Goal: Share content: Share content

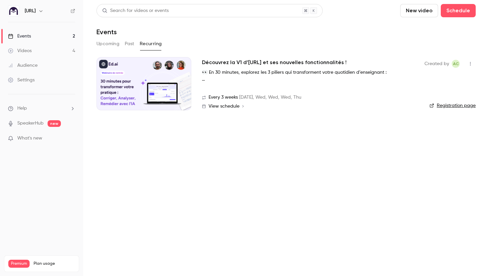
click at [34, 78] on div "Settings" at bounding box center [21, 80] width 27 height 7
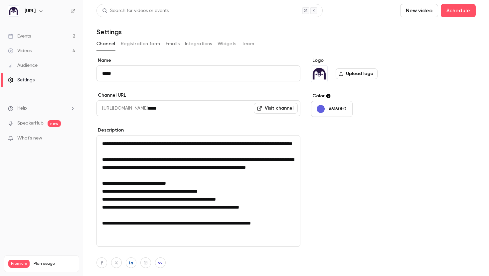
scroll to position [58, 0]
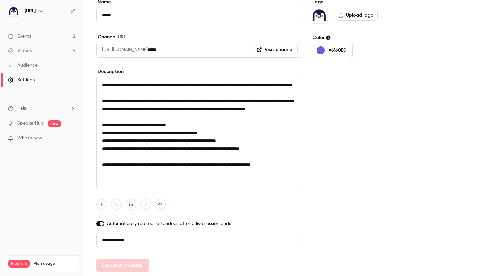
click at [42, 57] on link "Videos 4" at bounding box center [41, 51] width 83 height 15
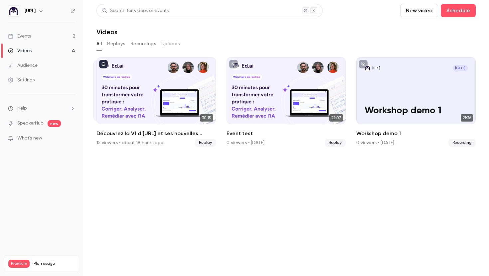
click at [41, 64] on link "Audience" at bounding box center [41, 65] width 83 height 15
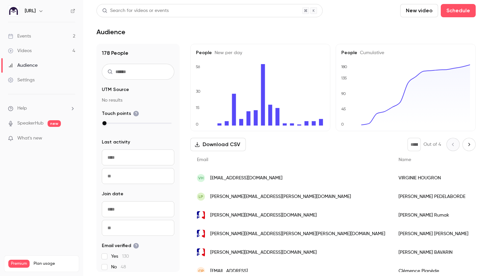
click at [131, 71] on input "text" at bounding box center [138, 72] width 72 height 16
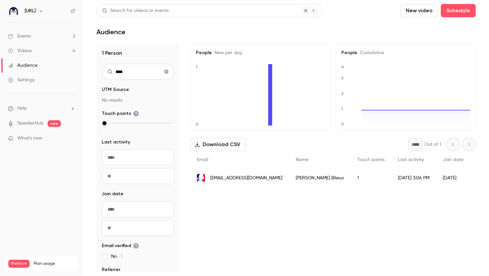
type input "****"
click at [213, 183] on div "[EMAIL_ADDRESS][DOMAIN_NAME]" at bounding box center [239, 178] width 99 height 19
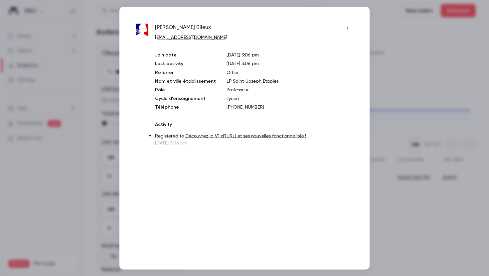
click at [380, 93] on div at bounding box center [244, 138] width 489 height 276
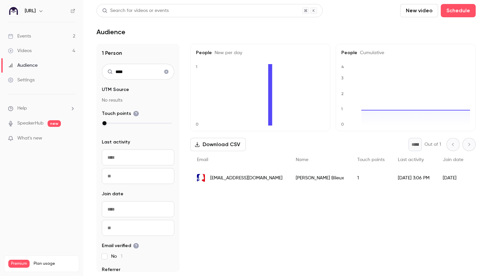
click at [42, 50] on link "Videos 4" at bounding box center [41, 51] width 83 height 15
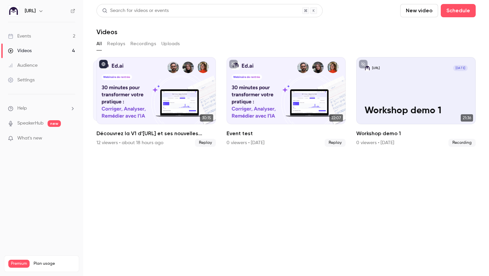
click at [116, 44] on button "Replays" at bounding box center [116, 44] width 18 height 11
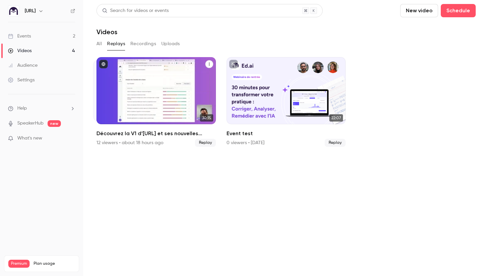
click at [173, 82] on div "Découvrez la V1 d’Ed.ai et ses nouvelles fonctionnalités !" at bounding box center [155, 90] width 119 height 67
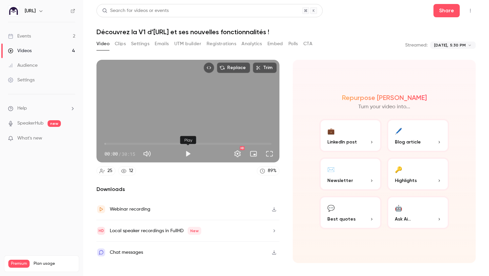
click at [188, 154] on button "Play" at bounding box center [187, 153] width 13 height 13
click at [109, 145] on span "00:54" at bounding box center [187, 144] width 167 height 11
type input "****"
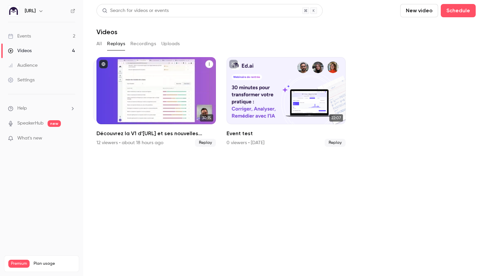
click at [207, 143] on span "Replay" at bounding box center [205, 143] width 21 height 8
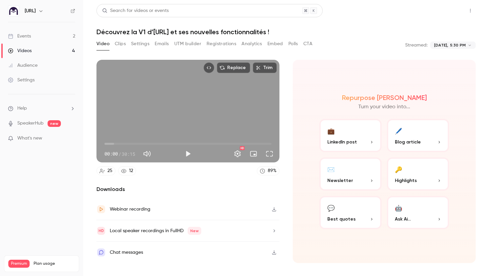
click at [452, 11] on button "Share" at bounding box center [446, 10] width 26 height 13
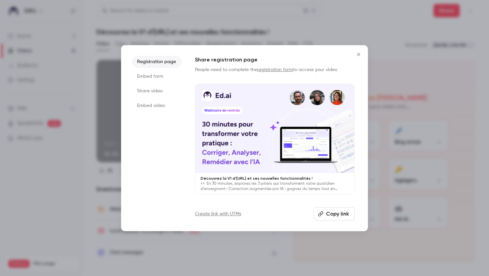
click at [360, 52] on icon "Close" at bounding box center [358, 54] width 8 height 5
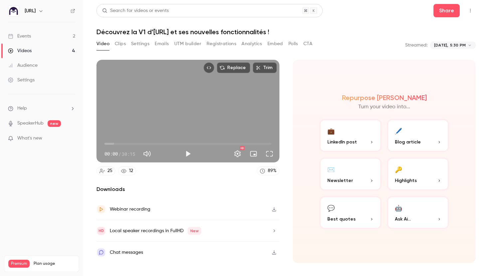
drag, startPoint x: 301, startPoint y: 53, endPoint x: 297, endPoint y: 53, distance: 3.7
click at [301, 53] on div "Replace Trim 00:00 00:00 / 30:15 HD 25 12 89 % Downloads Webinar recording Loca…" at bounding box center [285, 156] width 379 height 208
click at [470, 12] on icon "Top Bar Actions" at bounding box center [470, 11] width 1 height 4
click at [340, 23] on div at bounding box center [244, 138] width 489 height 276
click at [449, 13] on button "Share" at bounding box center [446, 10] width 26 height 13
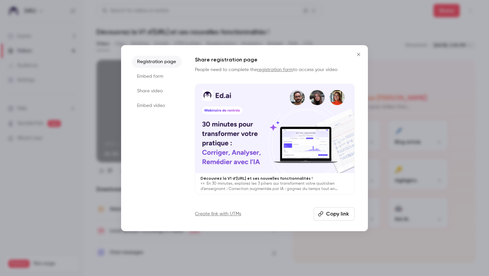
click at [160, 104] on li "Embed video" at bounding box center [157, 106] width 50 height 12
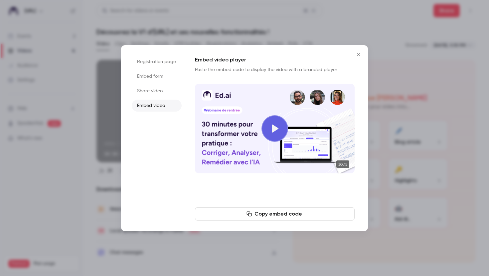
click at [161, 91] on li "Share video" at bounding box center [157, 91] width 50 height 12
click at [279, 213] on button "Copy link" at bounding box center [275, 213] width 160 height 13
